Goal: Transaction & Acquisition: Download file/media

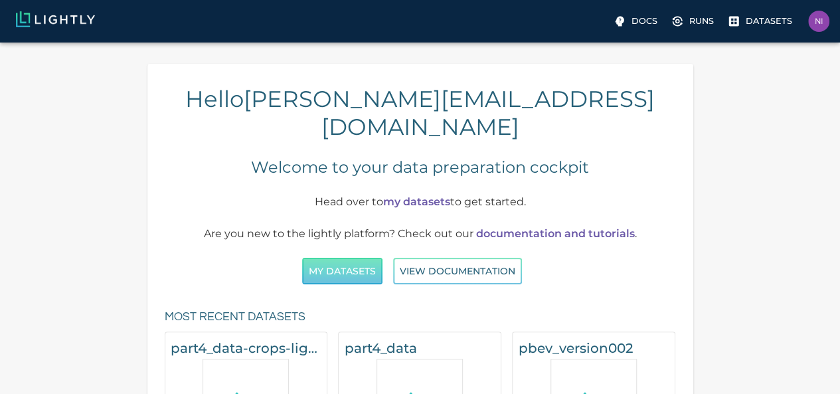
click at [353, 258] on button "My Datasets" at bounding box center [342, 271] width 80 height 27
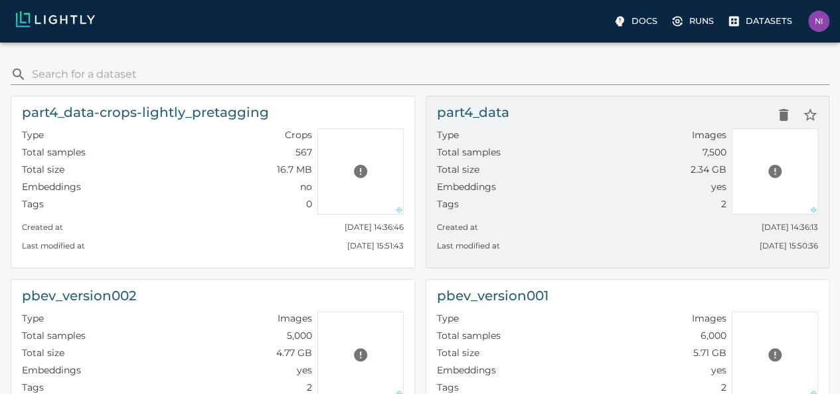
click at [437, 116] on div "part4_data" at bounding box center [628, 115] width 382 height 27
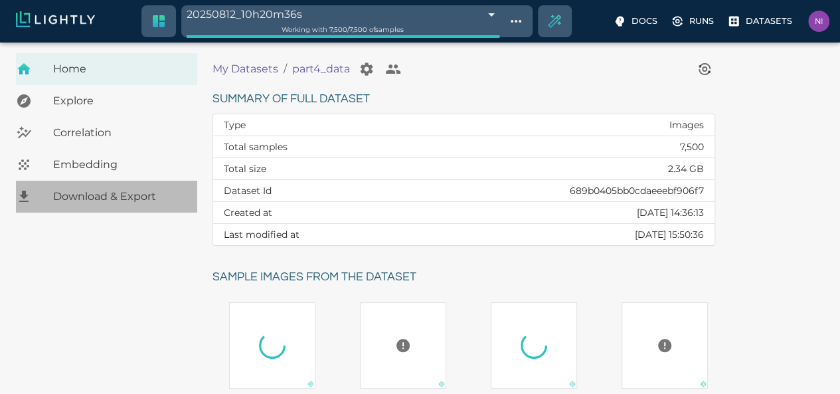
click at [134, 196] on span "Download & Export" at bounding box center [119, 197] width 133 height 16
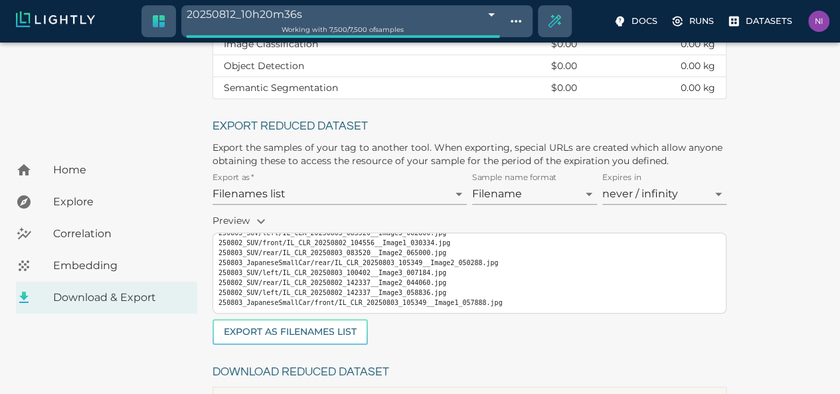
scroll to position [311, 0]
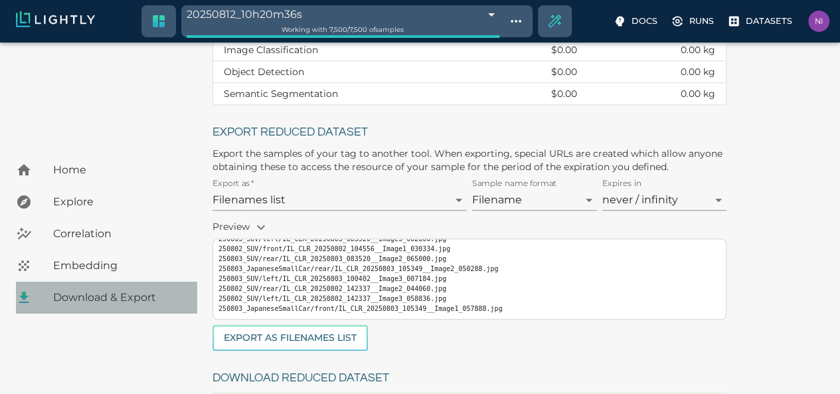
click at [103, 299] on span "Download & Export" at bounding box center [119, 297] width 133 height 16
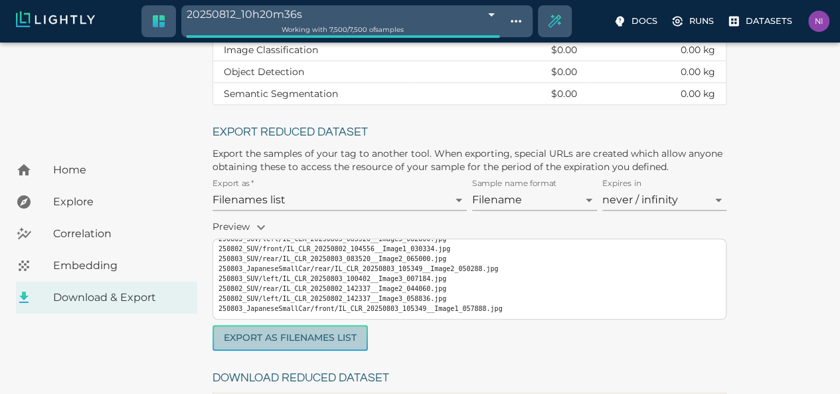
click at [321, 345] on button "Export as Filenames list" at bounding box center [289, 338] width 155 height 26
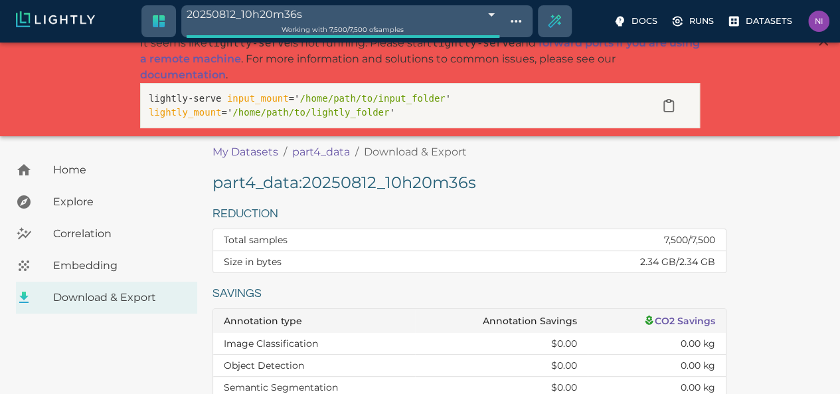
scroll to position [0, 0]
